Goal: Task Accomplishment & Management: Manage account settings

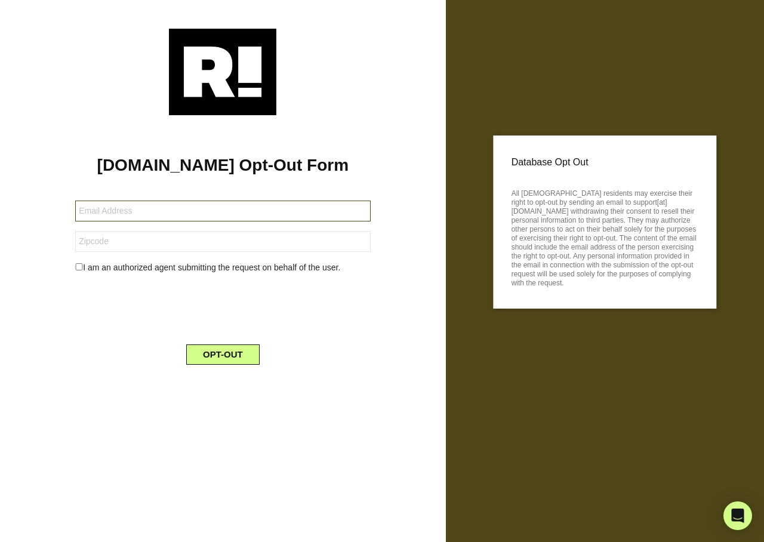
type input "[EMAIL_ADDRESS][DOMAIN_NAME]"
type input "56345"
type input "[EMAIL_ADDRESS][DOMAIN_NAME]"
type input "38501"
